Goal: Task Accomplishment & Management: Use online tool/utility

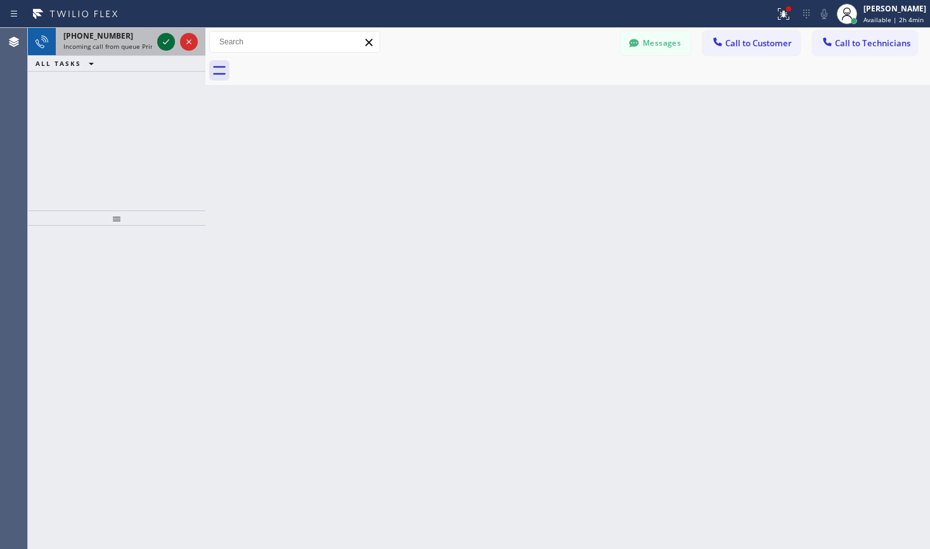
click at [165, 42] on icon at bounding box center [166, 41] width 15 height 15
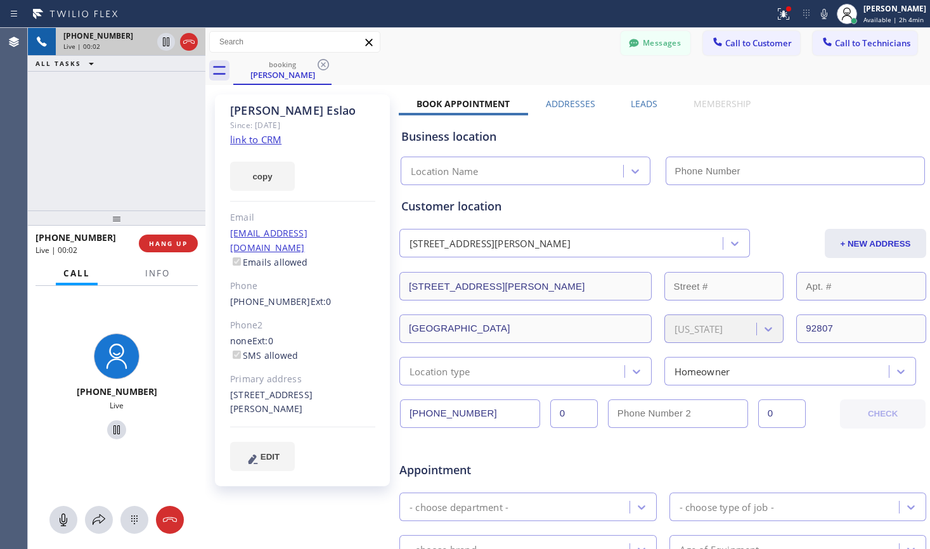
type input "[PHONE_NUMBER]"
click at [254, 143] on link "link to CRM" at bounding box center [255, 139] width 51 height 13
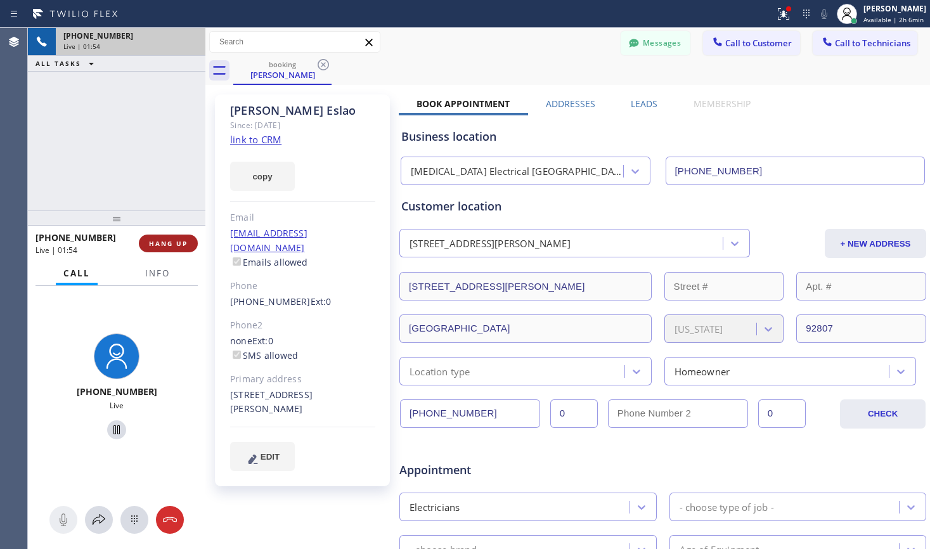
click at [176, 244] on span "HANG UP" at bounding box center [168, 243] width 39 height 9
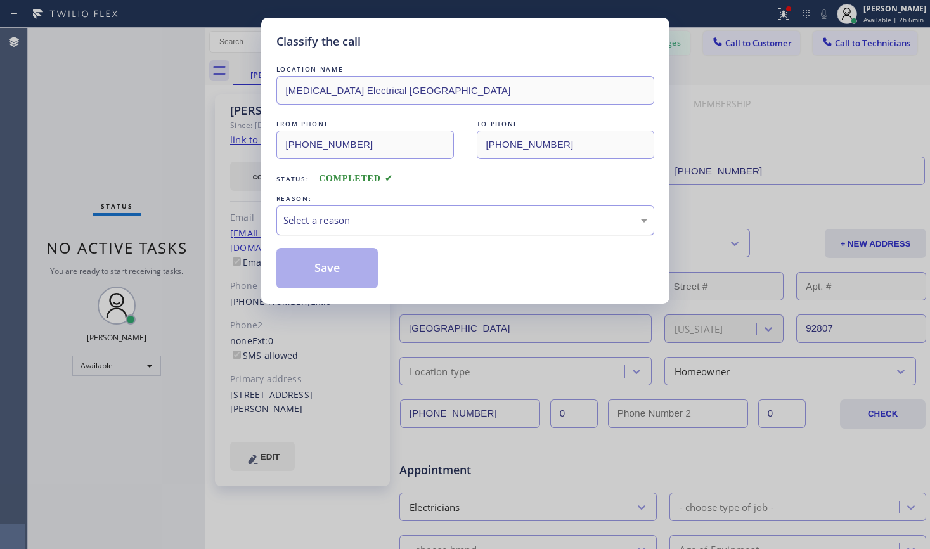
click at [373, 229] on div "Select a reason" at bounding box center [466, 221] width 378 height 30
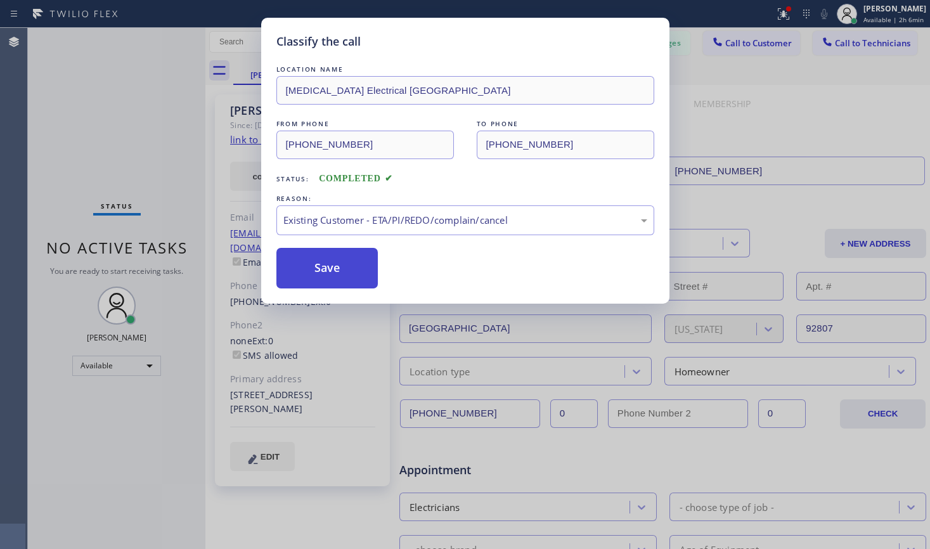
click at [342, 270] on button "Save" at bounding box center [328, 268] width 102 height 41
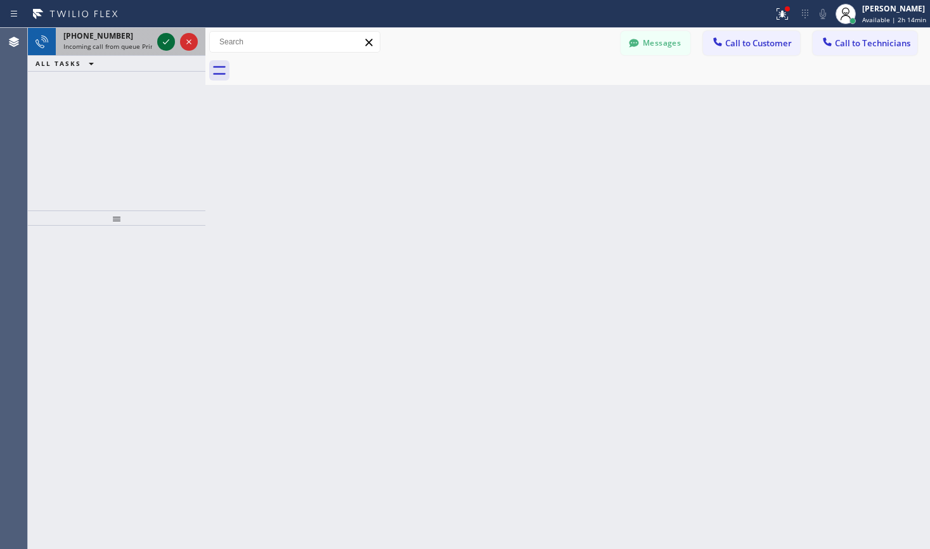
click at [162, 39] on icon at bounding box center [166, 41] width 15 height 15
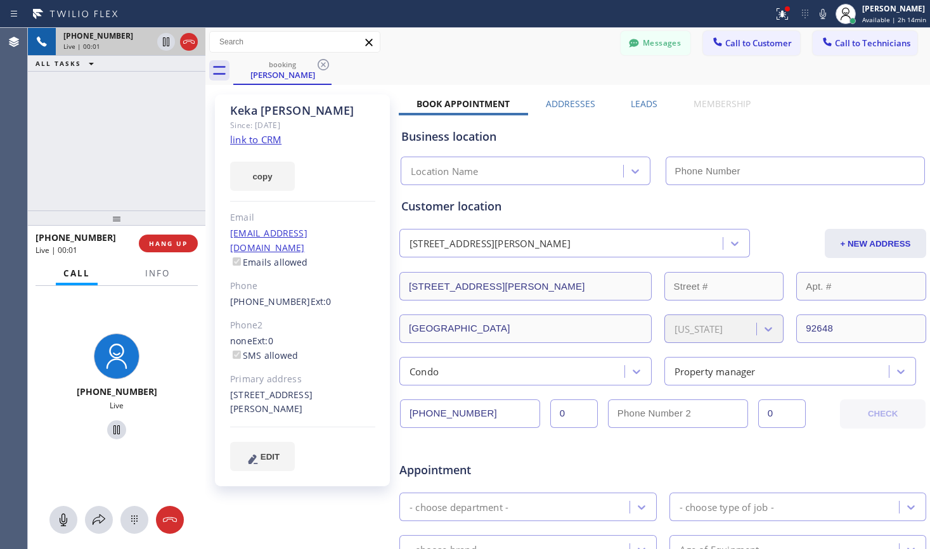
type input "[PHONE_NUMBER]"
click at [270, 141] on link "link to CRM" at bounding box center [255, 139] width 51 height 13
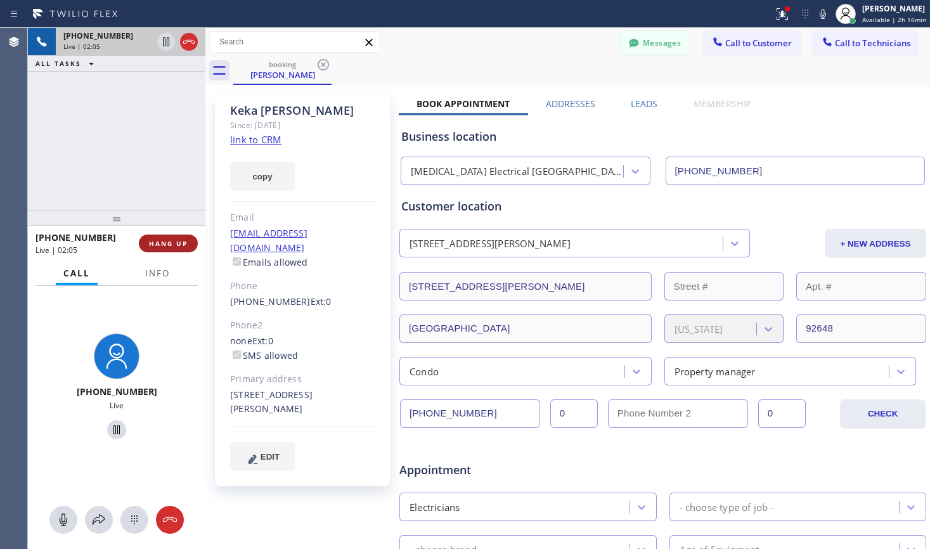
click at [174, 240] on span "HANG UP" at bounding box center [168, 243] width 39 height 9
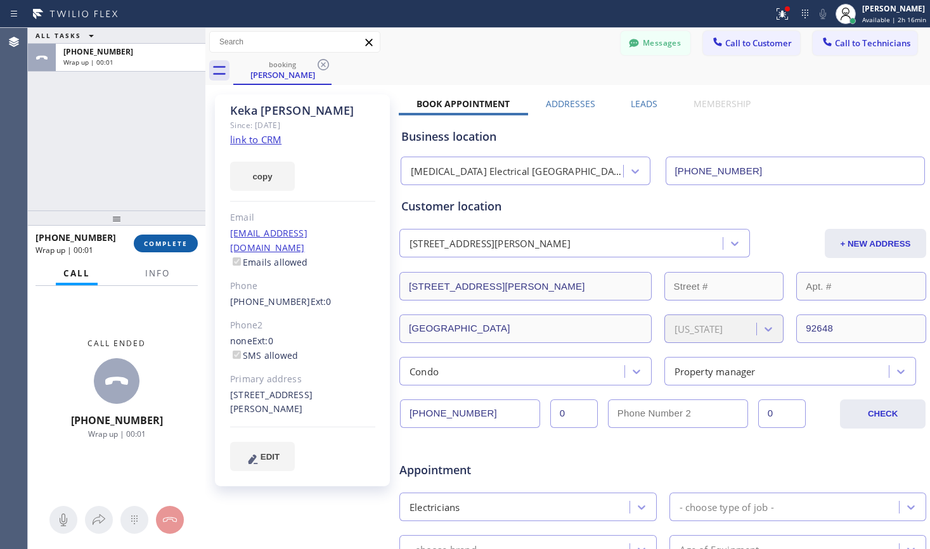
click at [156, 235] on button "COMPLETE" at bounding box center [166, 244] width 64 height 18
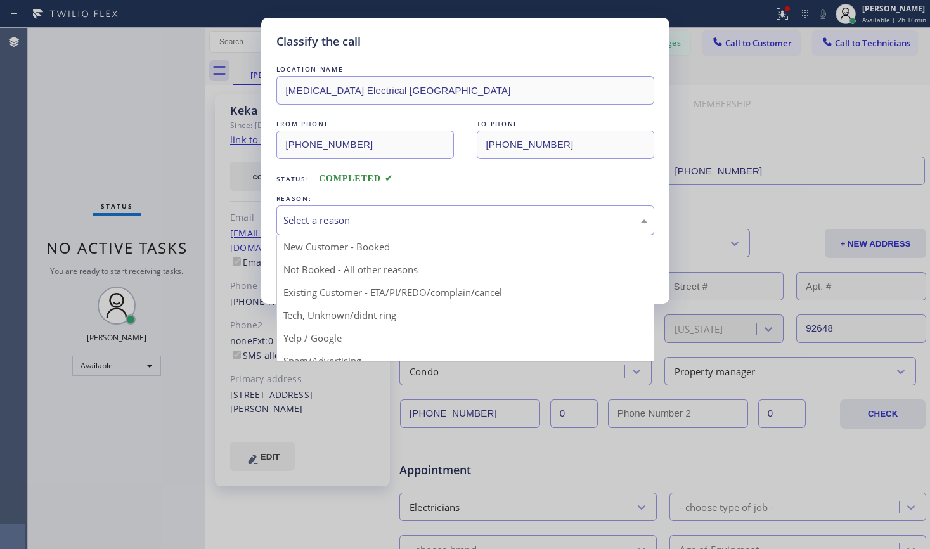
drag, startPoint x: 417, startPoint y: 225, endPoint x: 401, endPoint y: 251, distance: 30.3
click at [417, 225] on div "Select a reason" at bounding box center [466, 220] width 364 height 15
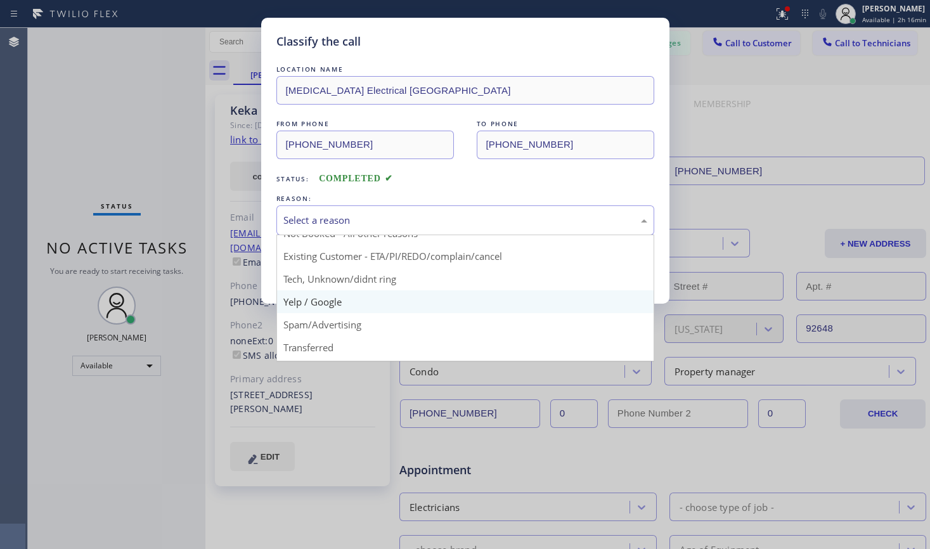
scroll to position [16, 0]
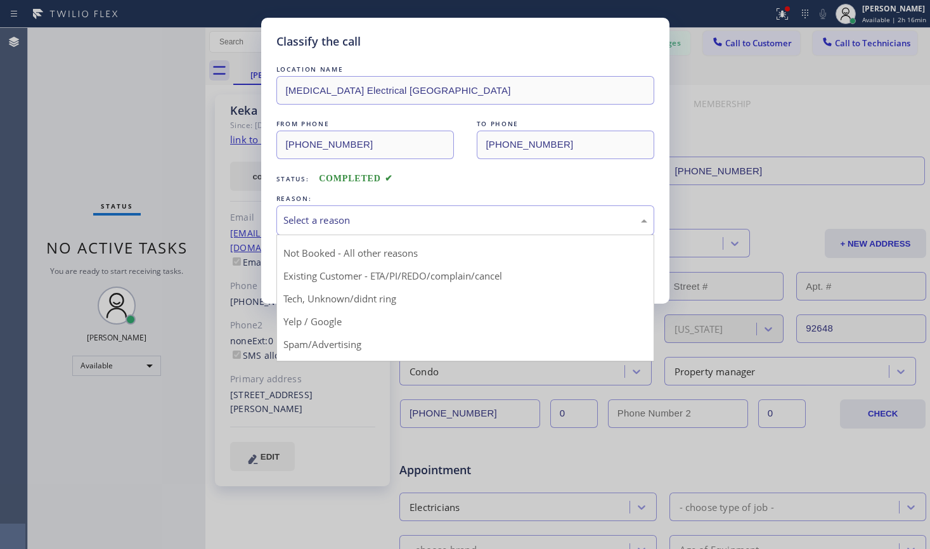
drag, startPoint x: 364, startPoint y: 271, endPoint x: 374, endPoint y: 273, distance: 9.6
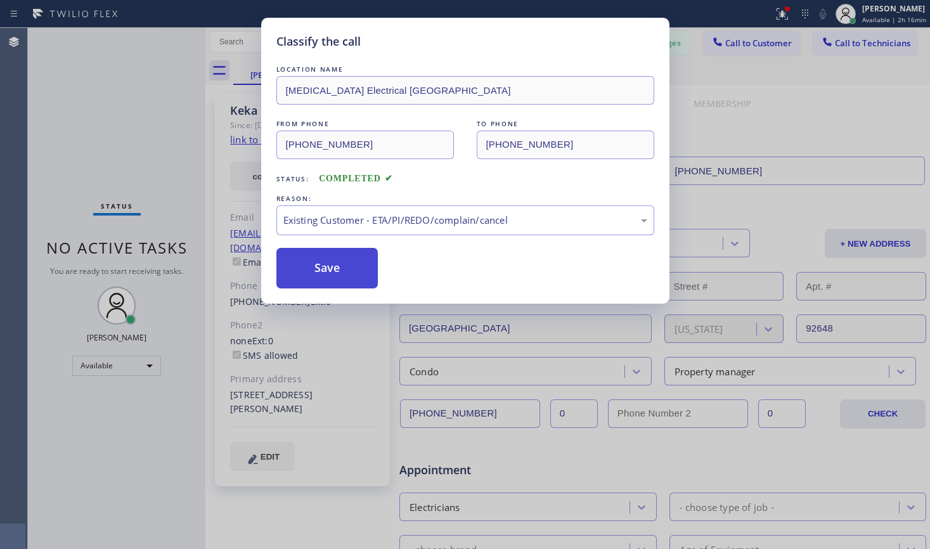
click at [346, 265] on button "Save" at bounding box center [328, 268] width 102 height 41
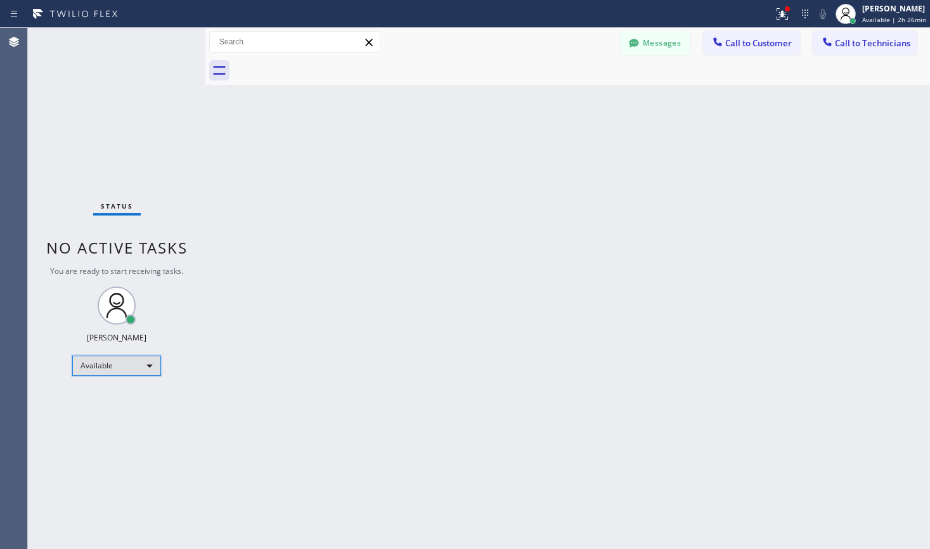
click at [138, 368] on div "Available" at bounding box center [116, 366] width 89 height 20
drag, startPoint x: 113, startPoint y: 422, endPoint x: 112, endPoint y: 400, distance: 22.2
click at [112, 422] on li "Unavailable" at bounding box center [116, 415] width 86 height 15
click at [127, 367] on div "Available" at bounding box center [116, 366] width 89 height 20
click at [107, 430] on li "Break" at bounding box center [116, 431] width 86 height 15
